Goal: Find contact information: Find contact information

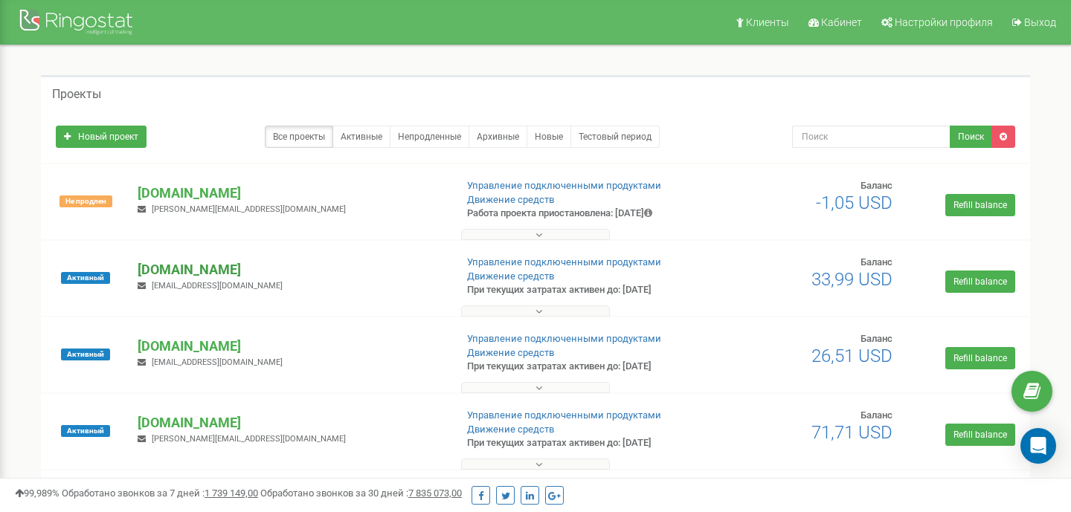
click at [201, 261] on p "[DOMAIN_NAME]" at bounding box center [290, 269] width 305 height 19
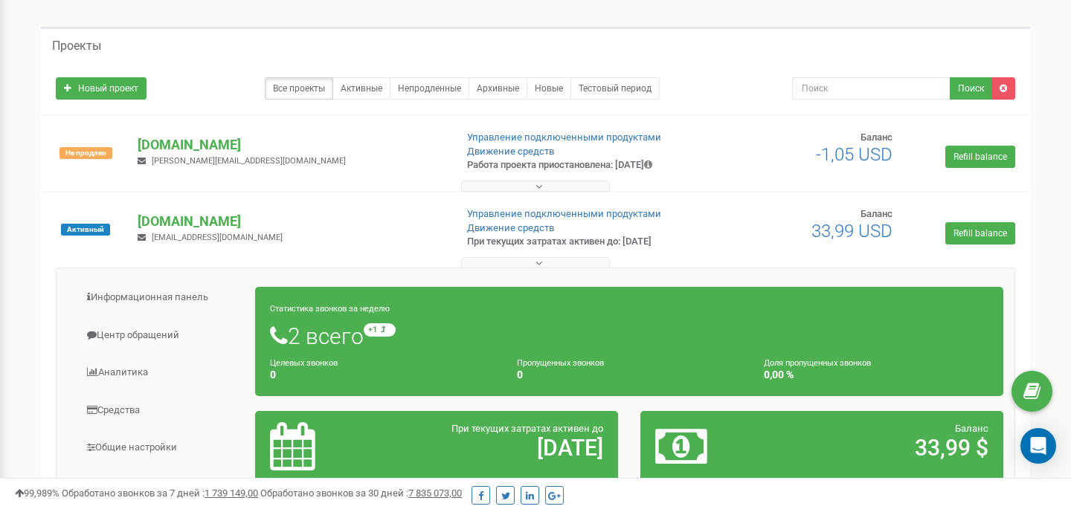
scroll to position [59, 0]
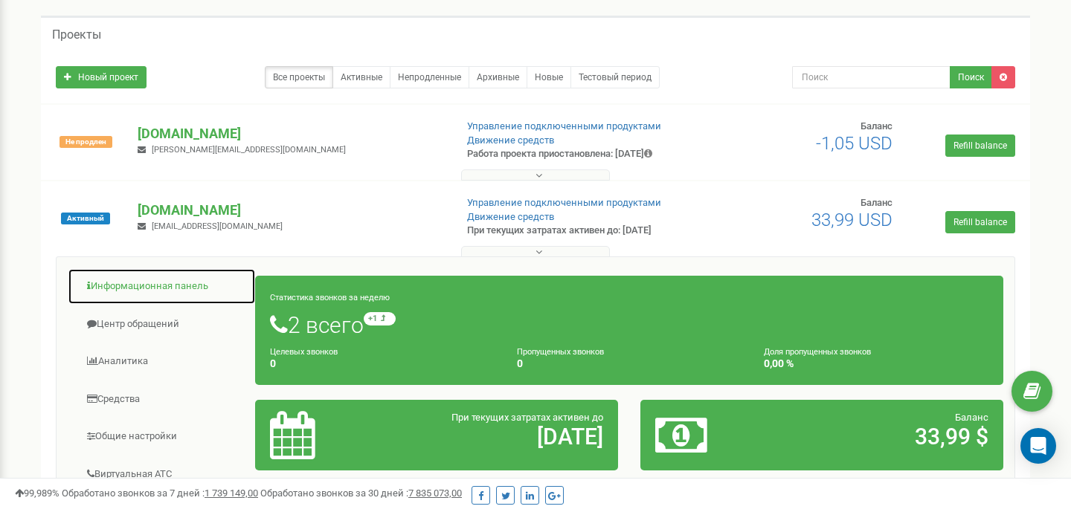
click at [172, 286] on link "Информационная панель" at bounding box center [162, 286] width 188 height 36
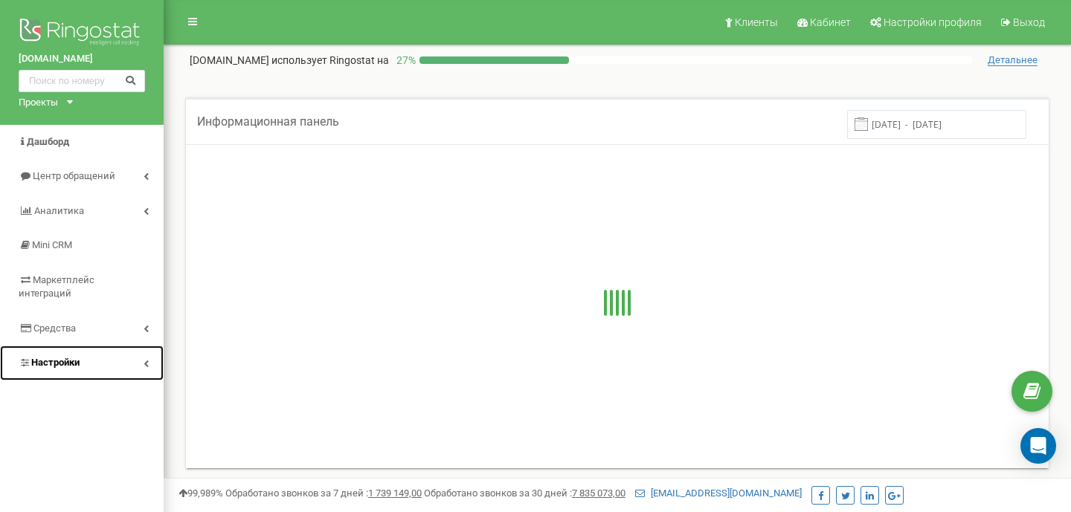
click at [70, 357] on span "Настройки" at bounding box center [55, 362] width 48 height 11
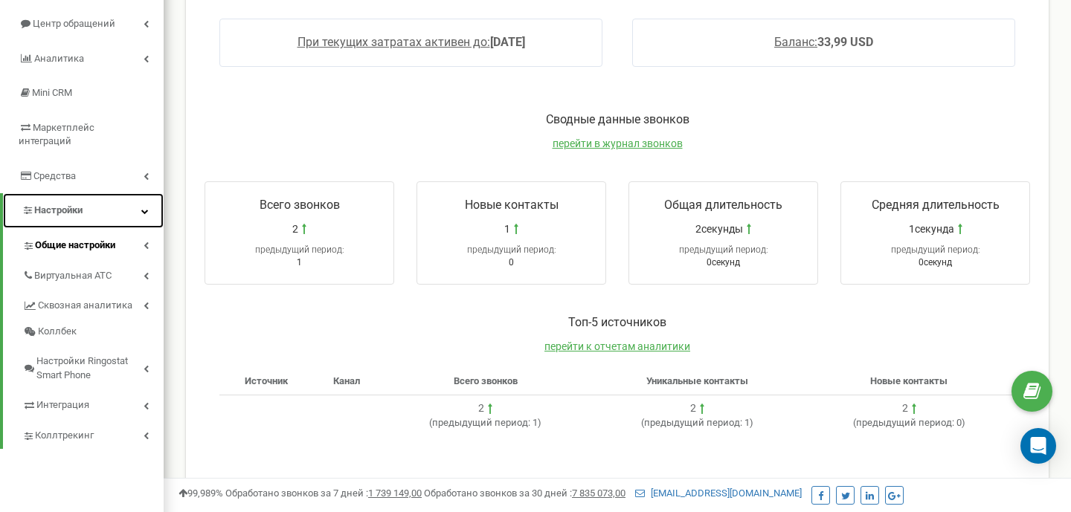
scroll to position [157, 0]
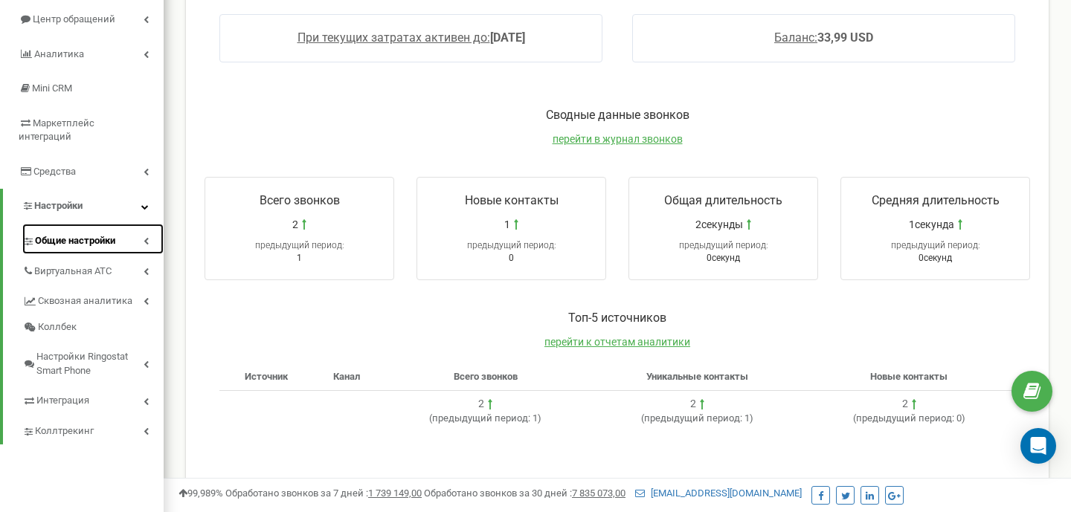
click at [77, 234] on span "Общие настройки" at bounding box center [75, 241] width 80 height 14
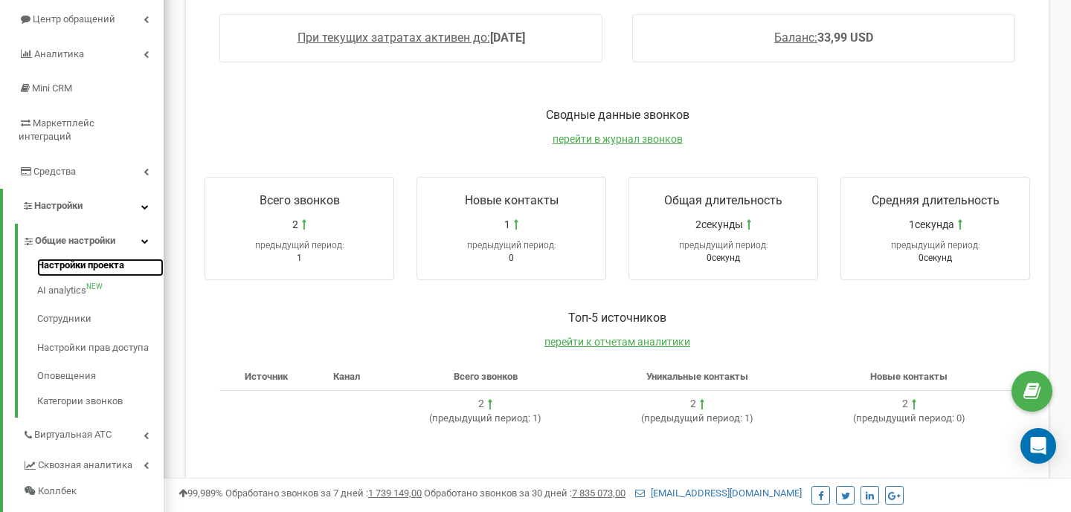
click at [77, 259] on link "Настройки проекта" at bounding box center [100, 268] width 126 height 18
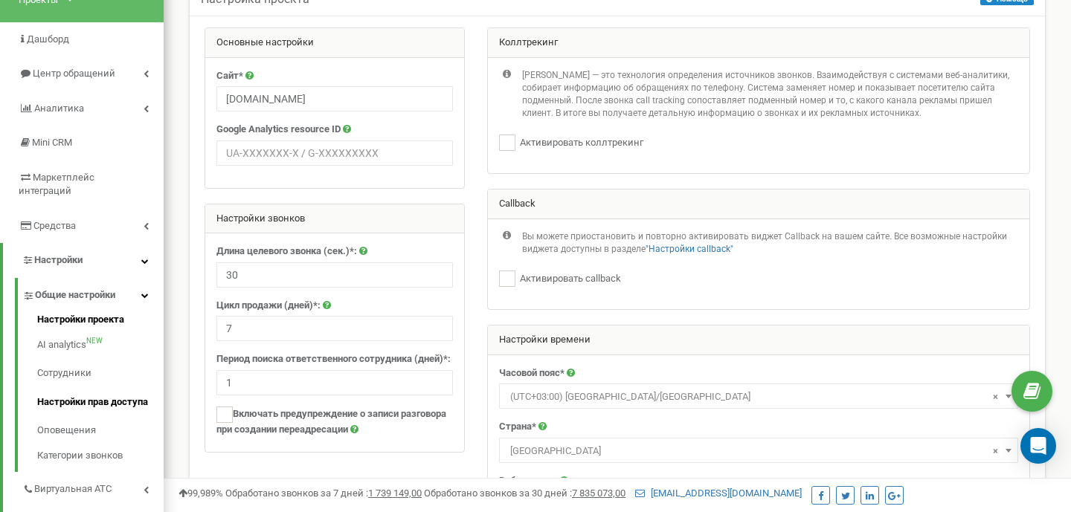
scroll to position [110, 0]
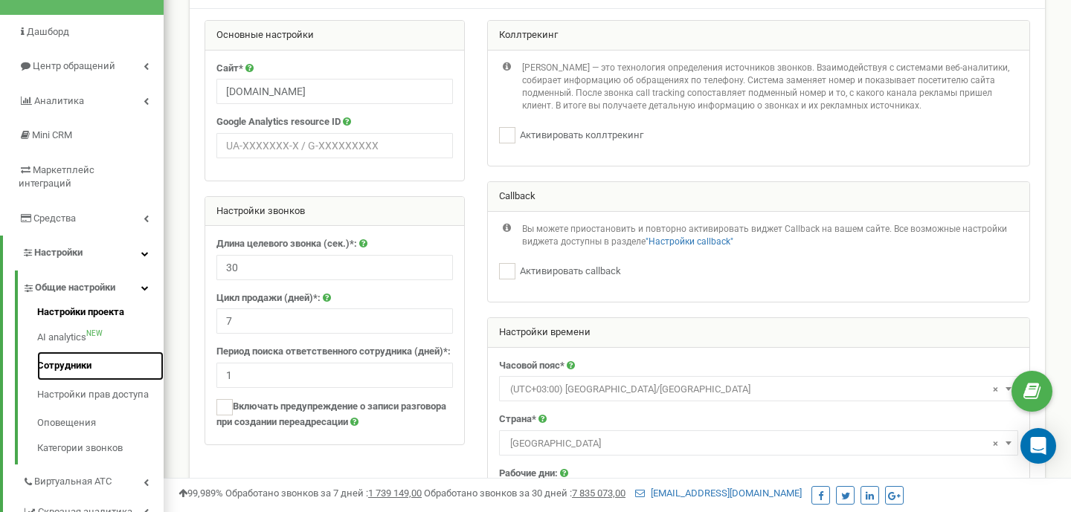
click at [83, 358] on link "Сотрудники" at bounding box center [100, 366] width 126 height 29
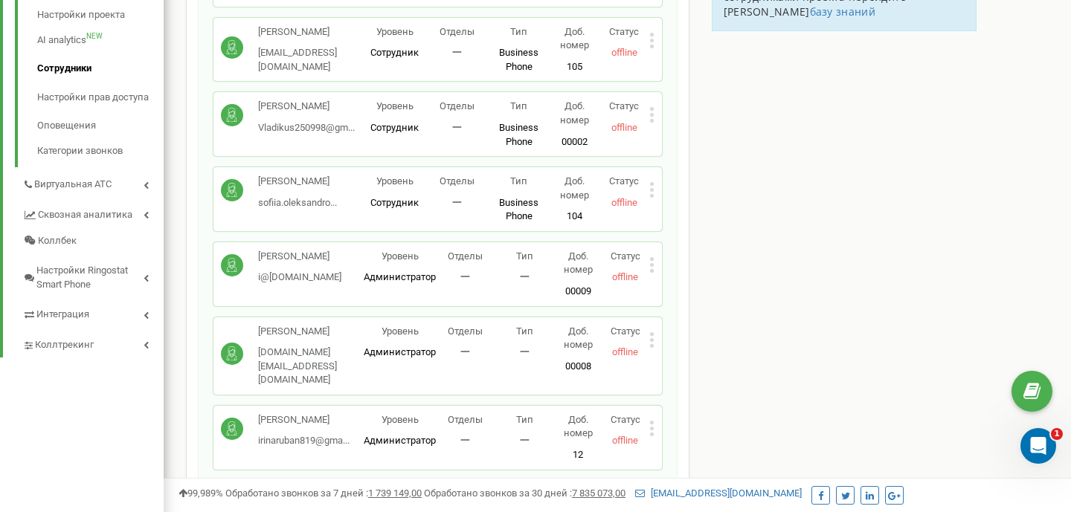
scroll to position [452, 0]
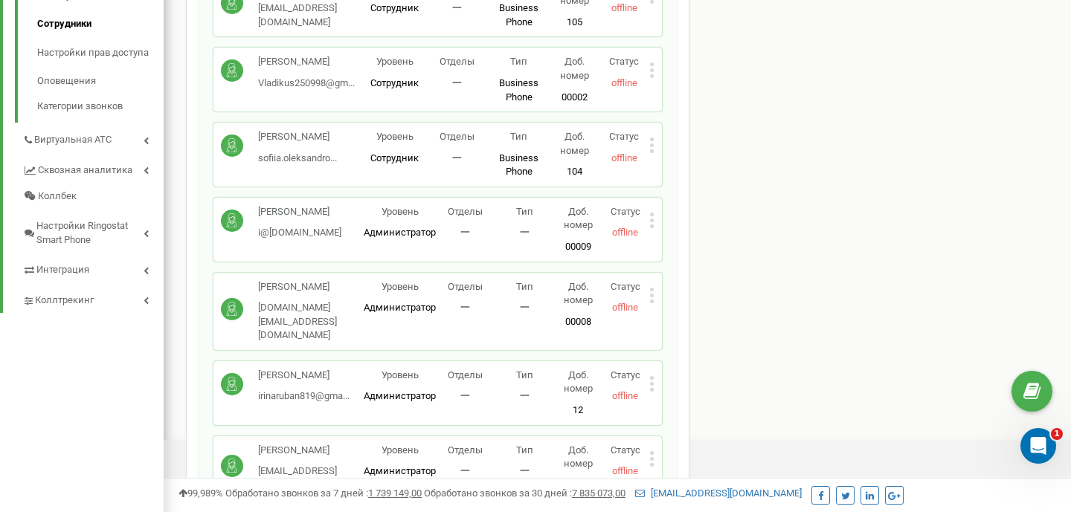
click at [323, 305] on p "den.am.pm@gmail.com" at bounding box center [311, 322] width 106 height 42
copy p "den.am.pm@gmail.com"
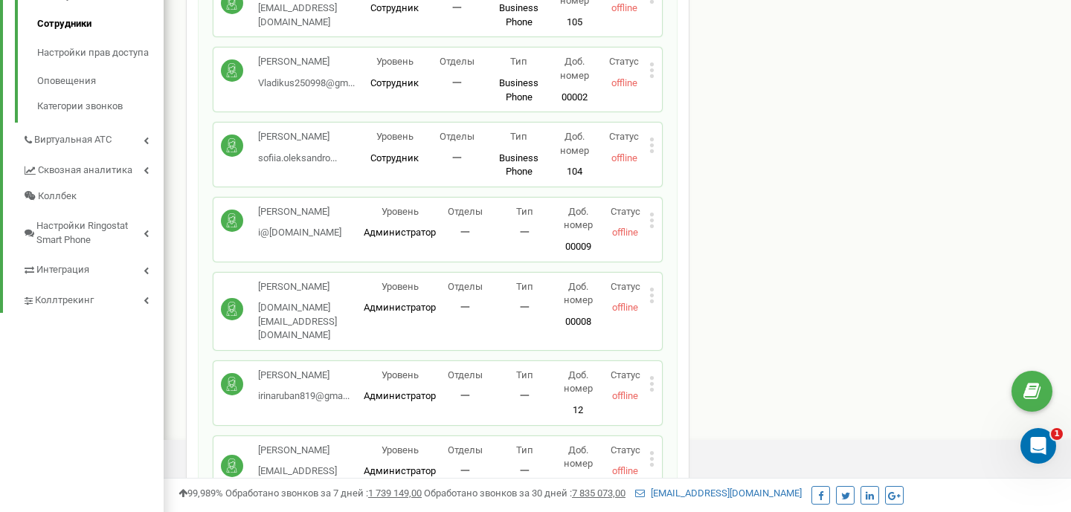
click at [714, 370] on div "Сотрудники проекта bravecapital.com.ua Сотрудники + Добавить сотрудника Ластове…" at bounding box center [617, 331] width 885 height 1403
